Goal: Entertainment & Leisure: Consume media (video, audio)

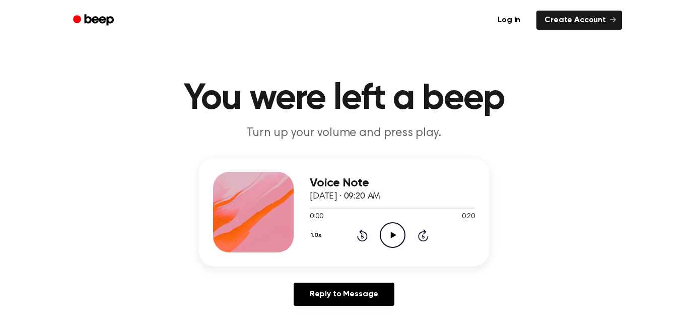
click at [399, 230] on icon "Play Audio" at bounding box center [392, 235] width 26 height 26
click at [395, 236] on icon at bounding box center [393, 235] width 6 height 7
click at [394, 243] on icon "Play Audio" at bounding box center [392, 235] width 26 height 26
click at [394, 243] on icon "Pause Audio" at bounding box center [392, 235] width 26 height 26
click at [394, 243] on icon "Play Audio" at bounding box center [392, 235] width 26 height 26
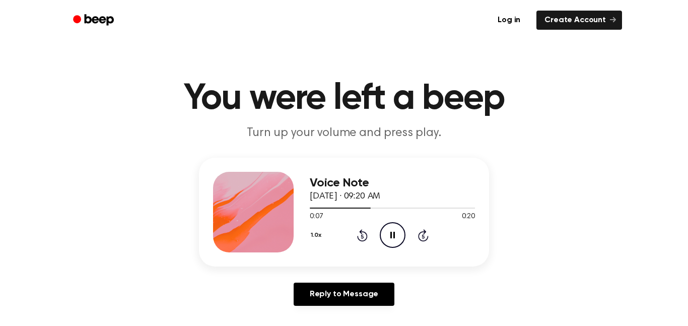
click at [393, 241] on icon "Pause Audio" at bounding box center [392, 235] width 26 height 26
click at [393, 241] on icon "Play Audio" at bounding box center [392, 235] width 26 height 26
click at [393, 241] on icon "Pause Audio" at bounding box center [392, 235] width 26 height 26
click at [393, 241] on icon "Play Audio" at bounding box center [392, 235] width 26 height 26
click at [366, 238] on icon at bounding box center [362, 235] width 11 height 12
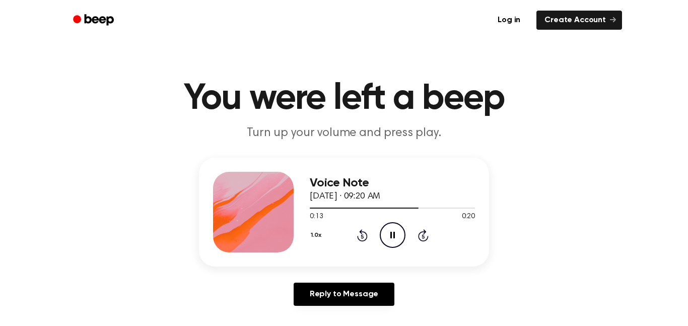
click at [366, 238] on icon at bounding box center [362, 235] width 11 height 12
click at [391, 237] on icon "Pause Audio" at bounding box center [392, 235] width 26 height 26
click at [391, 237] on icon at bounding box center [393, 235] width 6 height 7
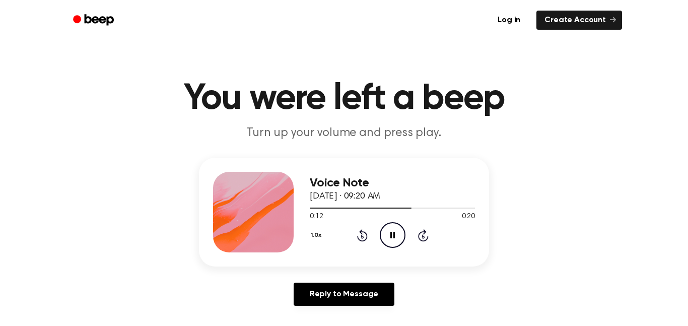
click at [391, 237] on icon "Pause Audio" at bounding box center [392, 235] width 26 height 26
click at [391, 237] on icon at bounding box center [393, 235] width 6 height 7
click at [391, 237] on icon "Pause Audio" at bounding box center [392, 235] width 26 height 26
click at [391, 237] on icon at bounding box center [393, 235] width 6 height 7
click at [391, 237] on icon "Pause Audio" at bounding box center [392, 235] width 26 height 26
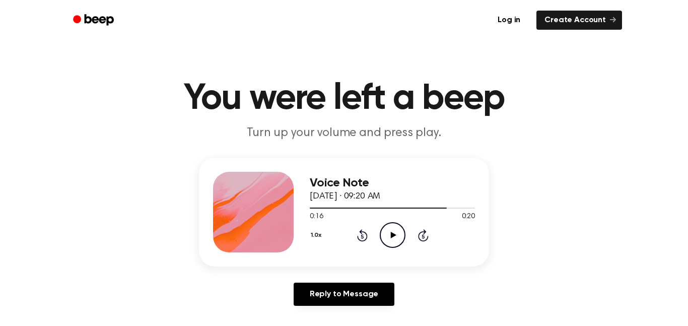
click at [391, 237] on icon at bounding box center [393, 235] width 6 height 7
click at [366, 236] on icon at bounding box center [362, 235] width 11 height 12
click at [398, 245] on icon "Pause Audio" at bounding box center [392, 235] width 26 height 26
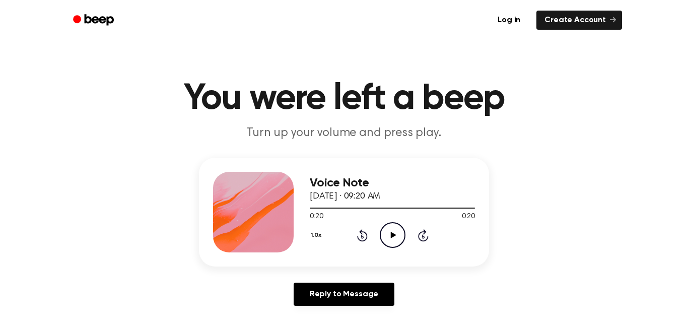
click at [398, 245] on icon "Play Audio" at bounding box center [392, 235] width 26 height 26
click at [394, 241] on icon "Play Audio" at bounding box center [392, 235] width 26 height 26
click at [393, 237] on icon "Play Audio" at bounding box center [392, 235] width 26 height 26
click at [393, 237] on icon at bounding box center [392, 235] width 5 height 7
click at [360, 233] on icon at bounding box center [362, 235] width 11 height 12
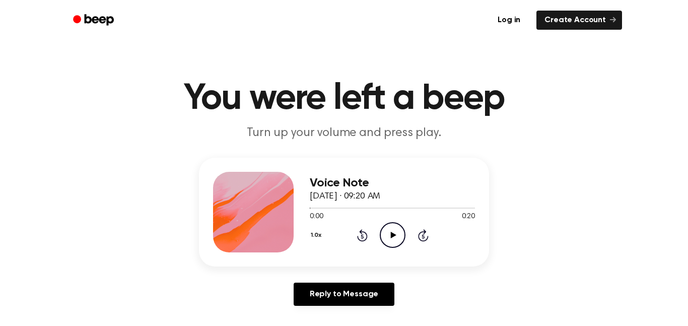
click at [395, 234] on icon "Play Audio" at bounding box center [392, 235] width 26 height 26
